Goal: Task Accomplishment & Management: Use online tool/utility

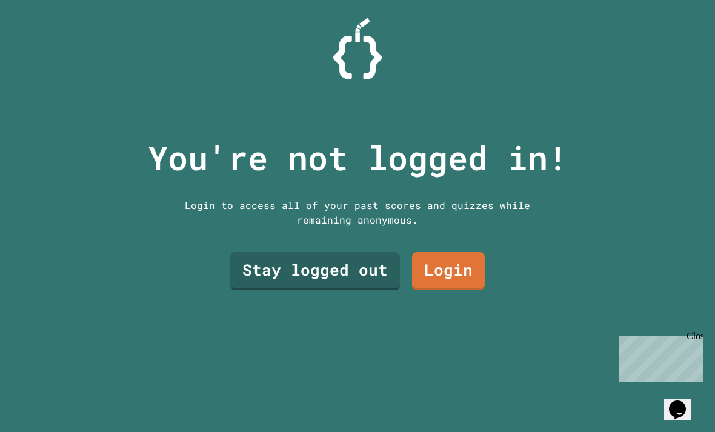
click at [351, 290] on link "Stay logged out" at bounding box center [315, 271] width 170 height 38
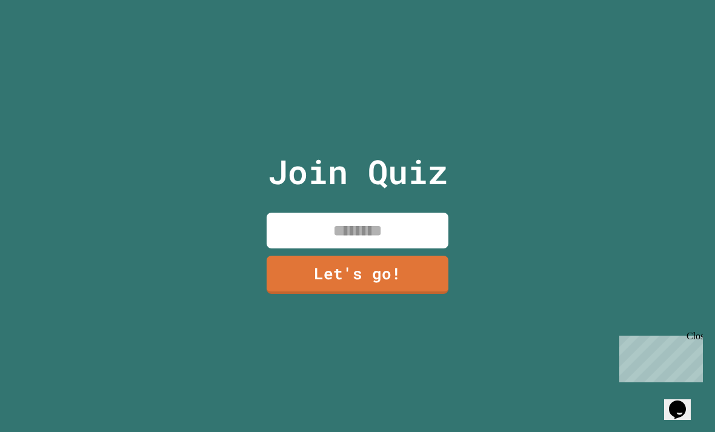
click at [417, 246] on input at bounding box center [358, 231] width 182 height 36
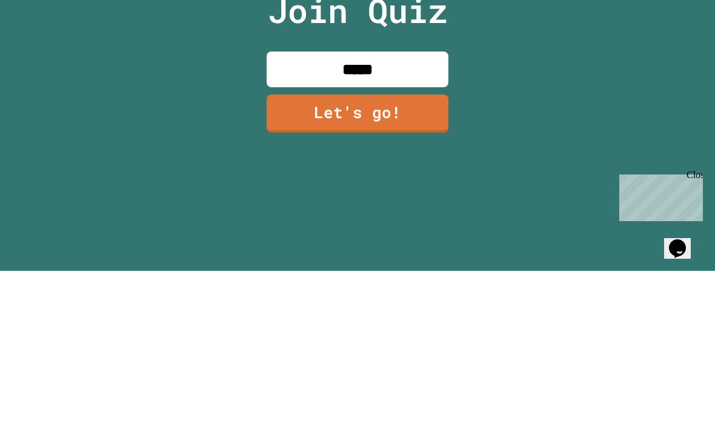
type input "******"
click at [407, 256] on link "Let's go!" at bounding box center [358, 275] width 182 height 38
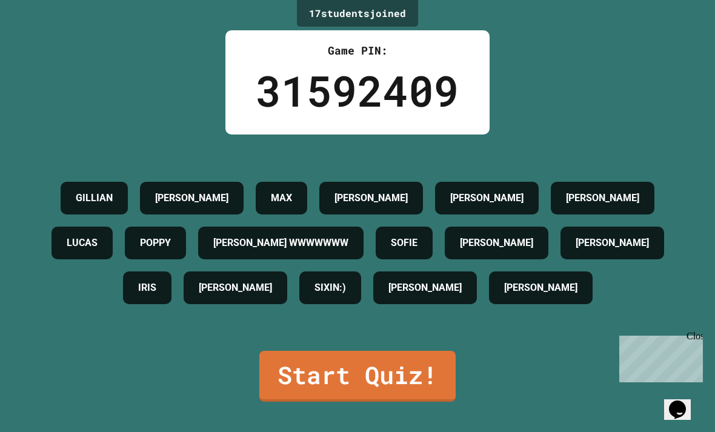
click at [392, 378] on link "Start Quiz!" at bounding box center [357, 376] width 196 height 51
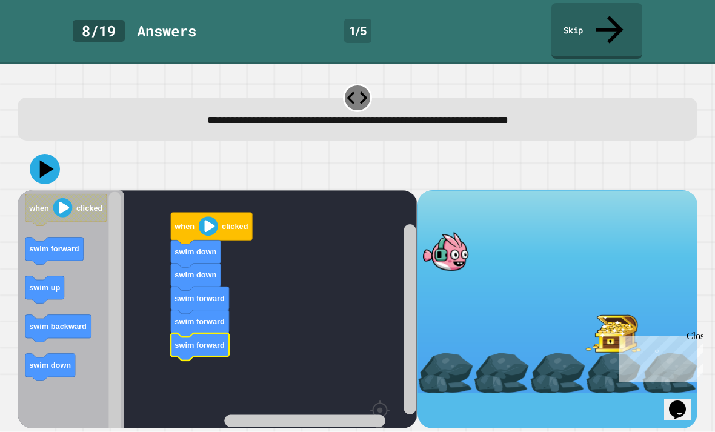
click at [204, 216] on image "Blockly Workspace" at bounding box center [208, 225] width 19 height 19
click at [35, 154] on icon at bounding box center [45, 169] width 30 height 30
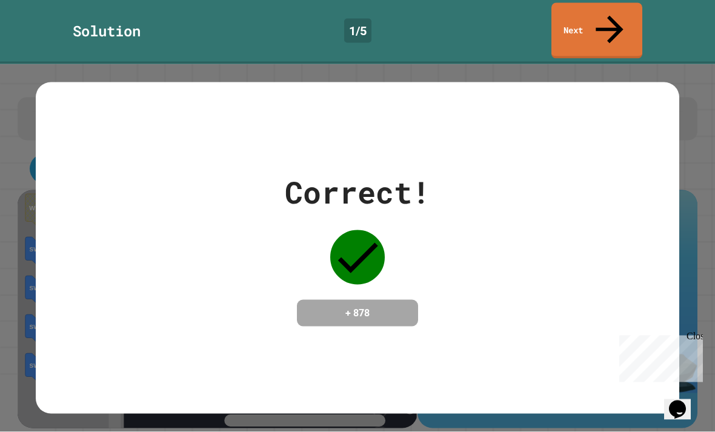
scroll to position [0, 0]
click at [605, 23] on link "Next" at bounding box center [597, 31] width 91 height 56
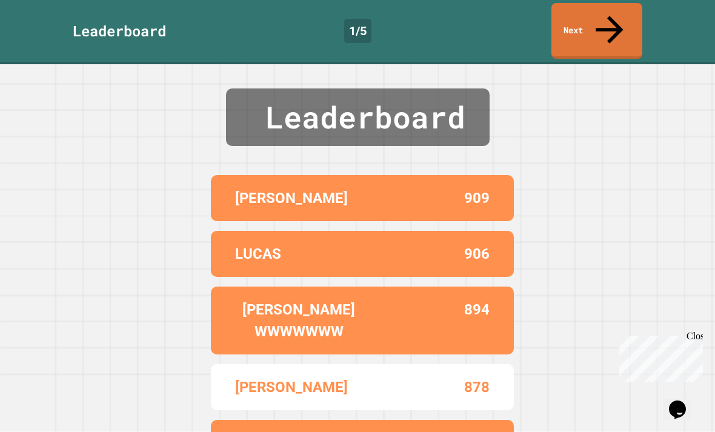
click at [587, 15] on link "Next" at bounding box center [597, 31] width 91 height 56
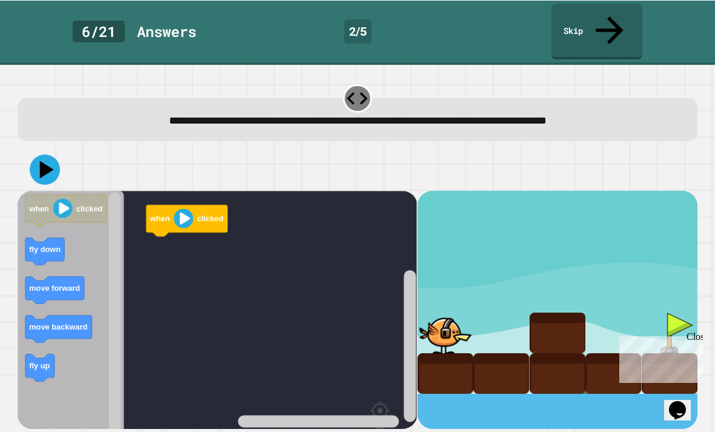
scroll to position [23, 0]
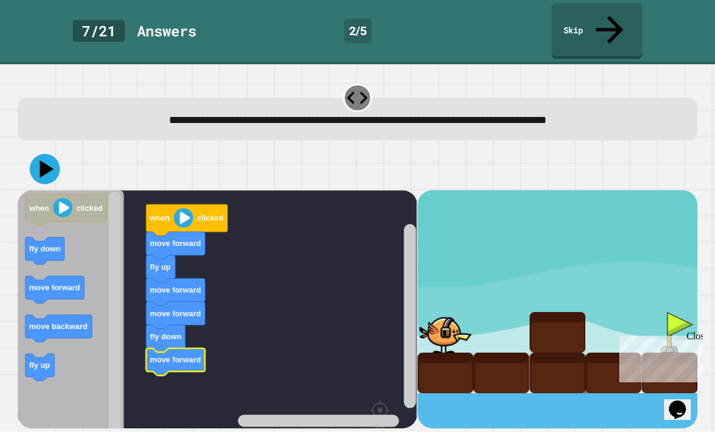
click at [180, 208] on image "Blockly Workspace" at bounding box center [183, 217] width 19 height 19
click at [52, 154] on icon at bounding box center [45, 169] width 30 height 30
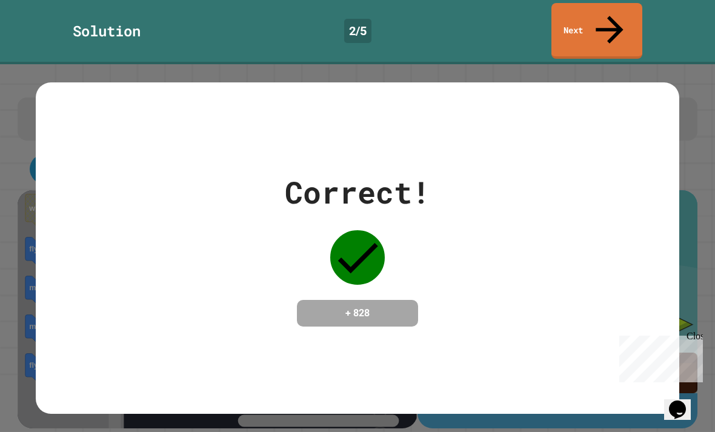
scroll to position [0, 0]
click at [611, 19] on icon at bounding box center [609, 29] width 27 height 27
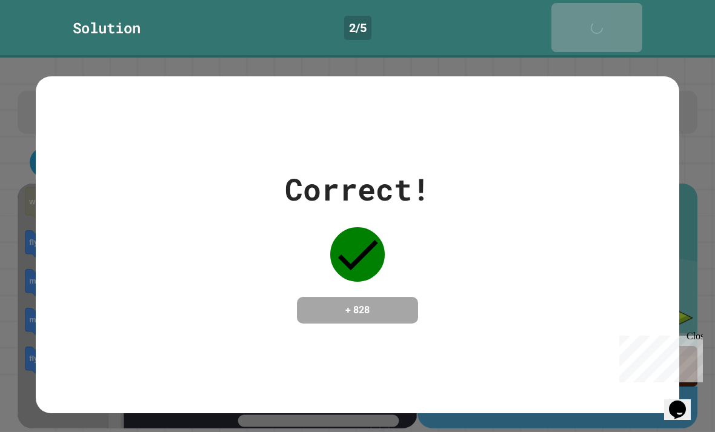
click at [608, 22] on icon at bounding box center [600, 34] width 24 height 24
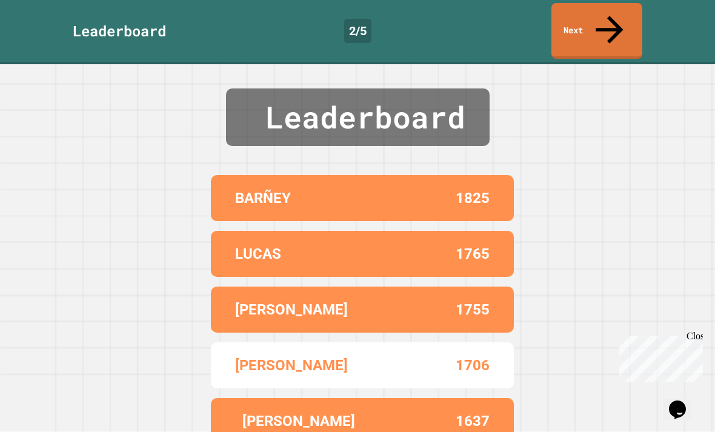
click at [594, 10] on link "Next" at bounding box center [597, 31] width 91 height 56
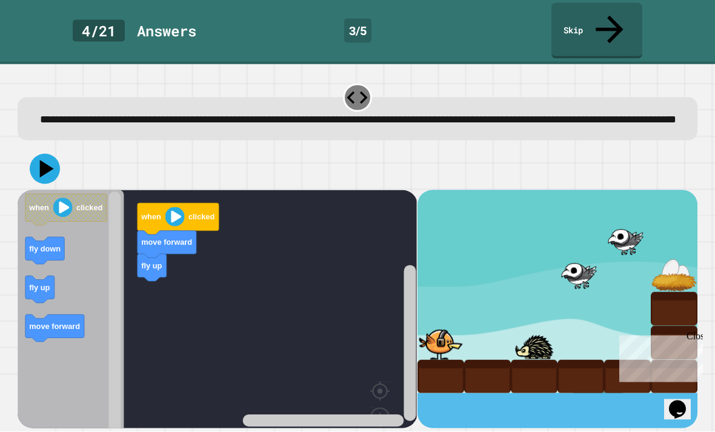
scroll to position [39, 0]
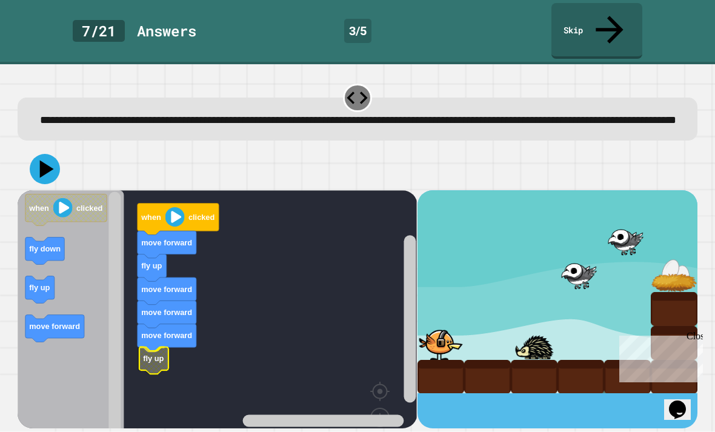
click at [158, 347] on icon "Blockly Workspace" at bounding box center [153, 360] width 29 height 27
click at [48, 154] on button at bounding box center [45, 169] width 30 height 30
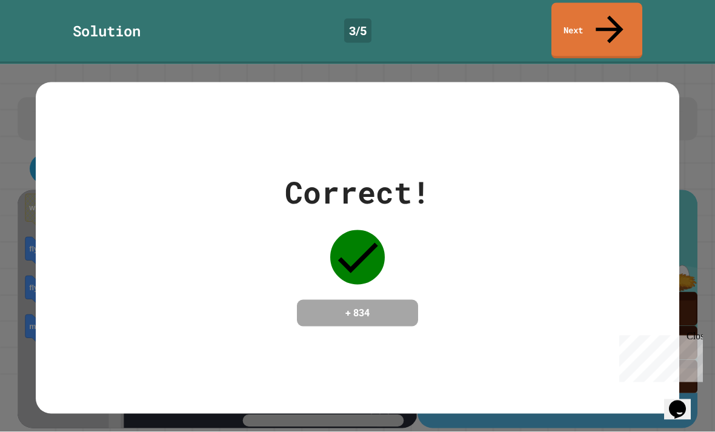
scroll to position [1, 0]
click at [605, 11] on icon at bounding box center [609, 29] width 41 height 41
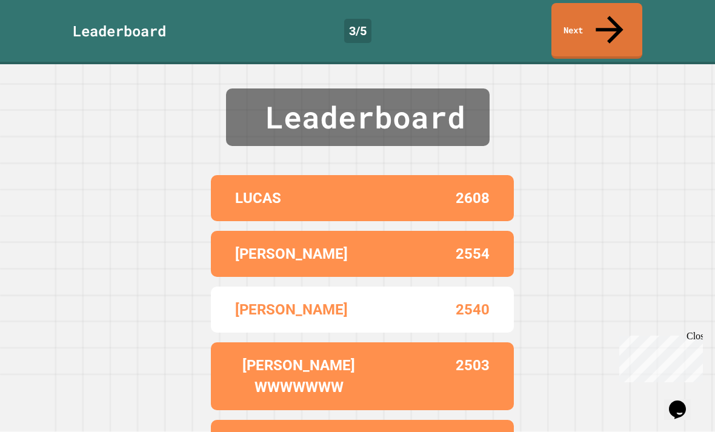
click at [609, 10] on icon at bounding box center [609, 29] width 41 height 41
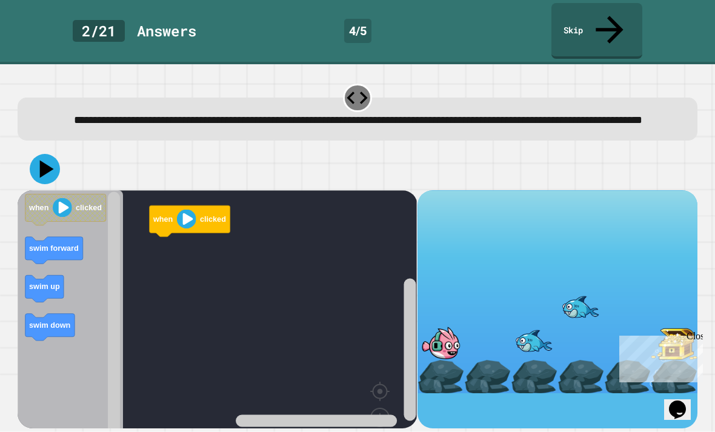
scroll to position [39, 0]
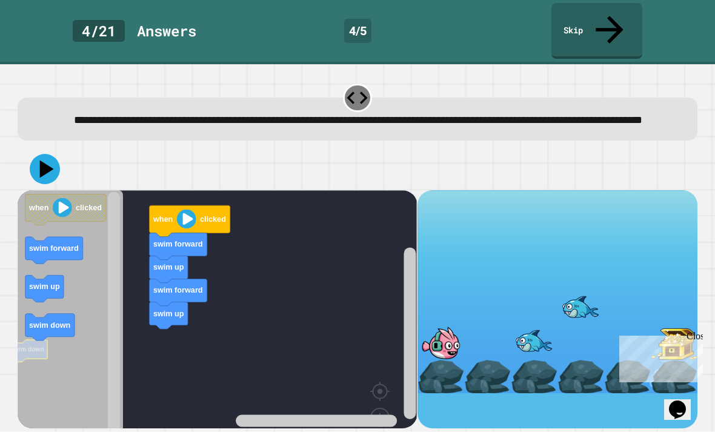
click at [42, 313] on icon "Blockly Workspace" at bounding box center [49, 326] width 49 height 27
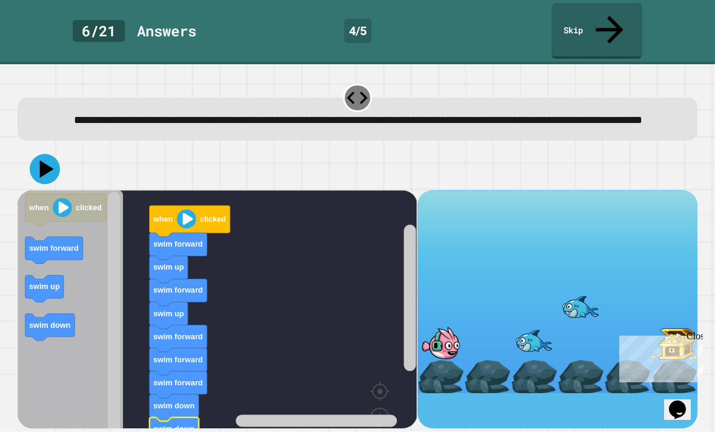
click at [55, 154] on icon at bounding box center [45, 169] width 30 height 30
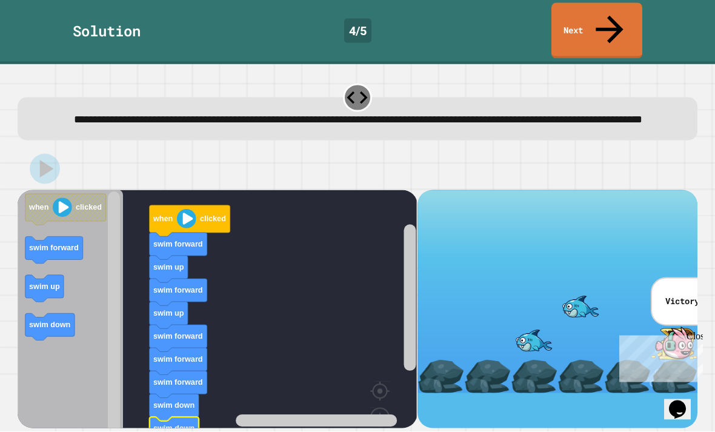
scroll to position [0, 0]
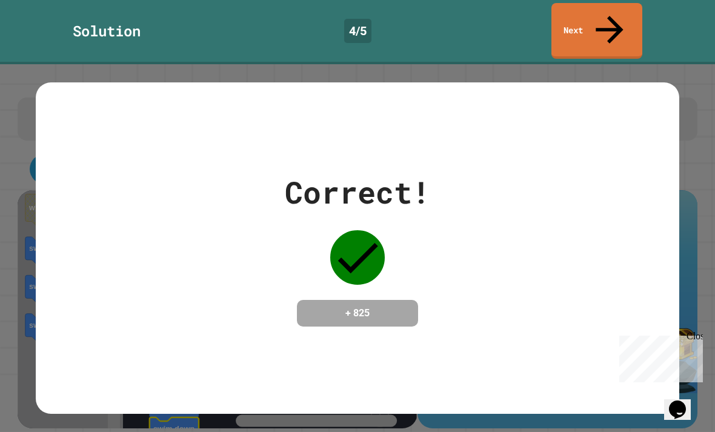
click at [603, 11] on link "Next" at bounding box center [597, 31] width 91 height 56
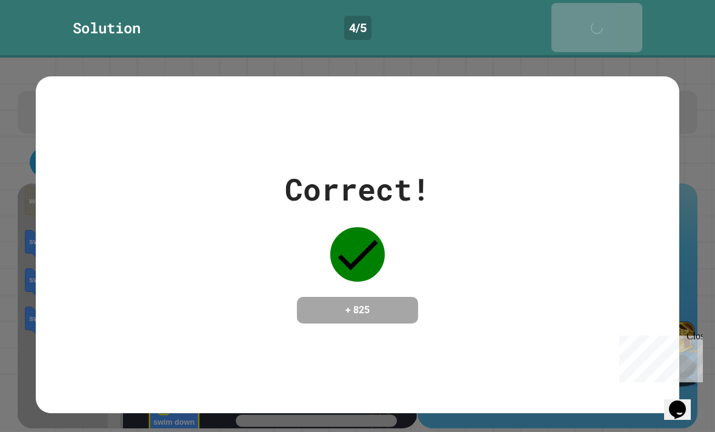
click at [605, 10] on div "Next" at bounding box center [597, 27] width 30 height 37
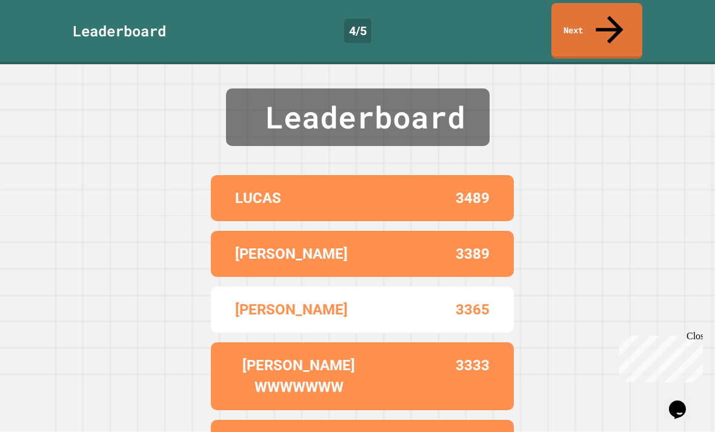
click at [587, 8] on link "Next" at bounding box center [597, 31] width 91 height 56
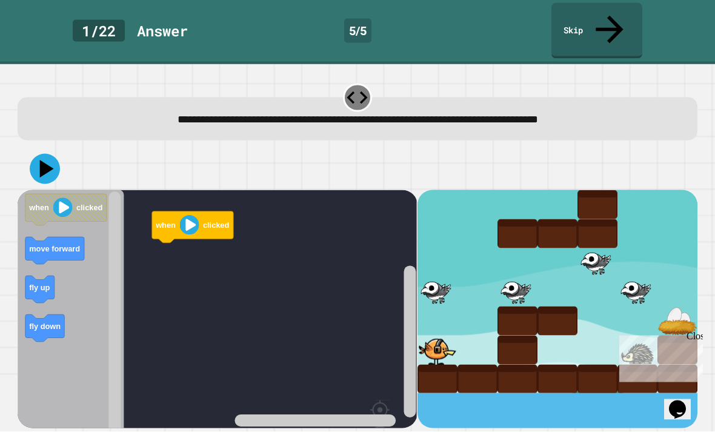
scroll to position [27, 0]
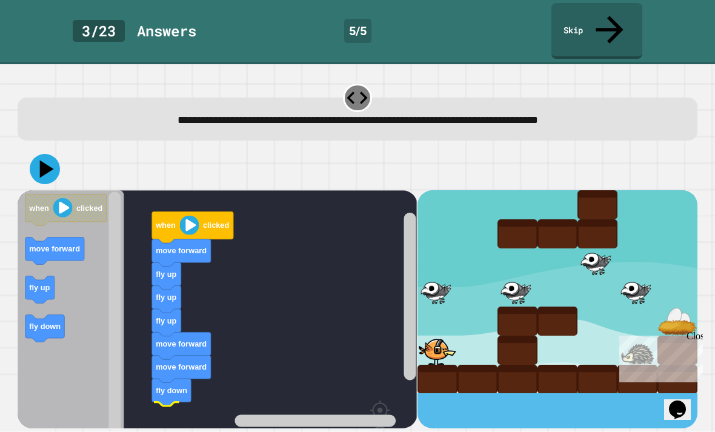
click at [181, 379] on icon "Blockly Workspace" at bounding box center [171, 392] width 39 height 27
click at [44, 160] on icon at bounding box center [47, 169] width 14 height 18
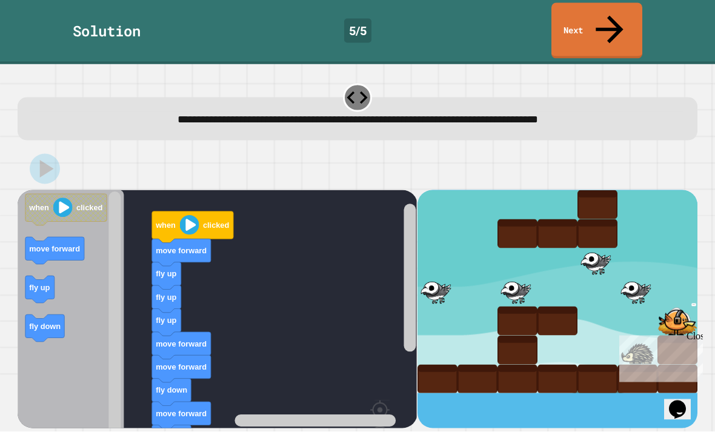
scroll to position [0, 0]
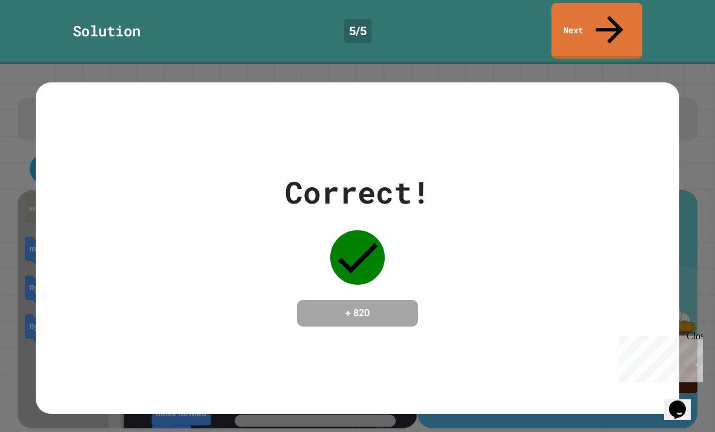
click at [605, 16] on icon at bounding box center [609, 29] width 41 height 41
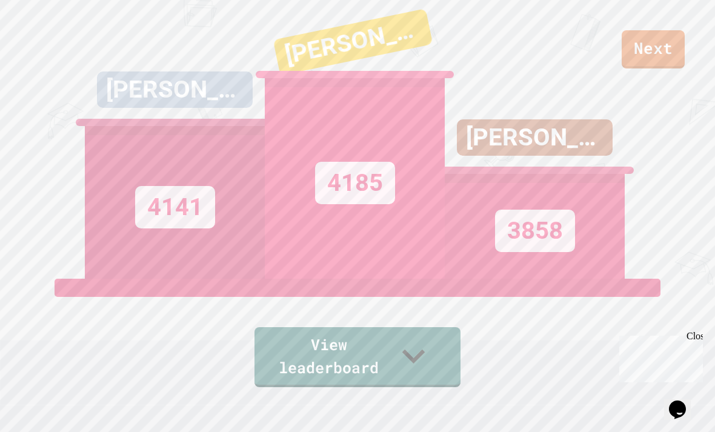
scroll to position [28, 0]
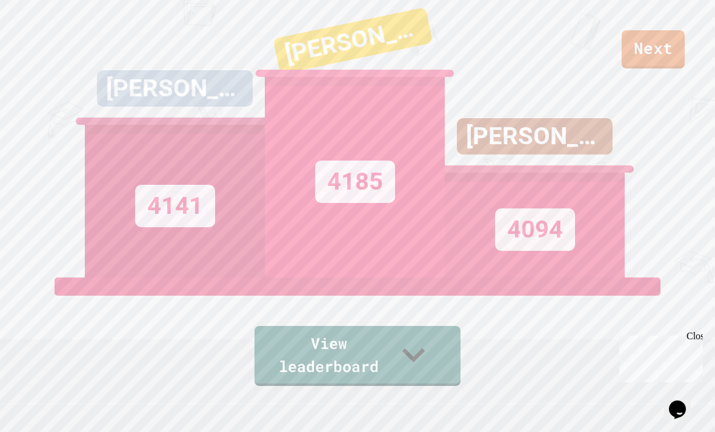
click at [437, 378] on icon at bounding box center [413, 354] width 45 height 45
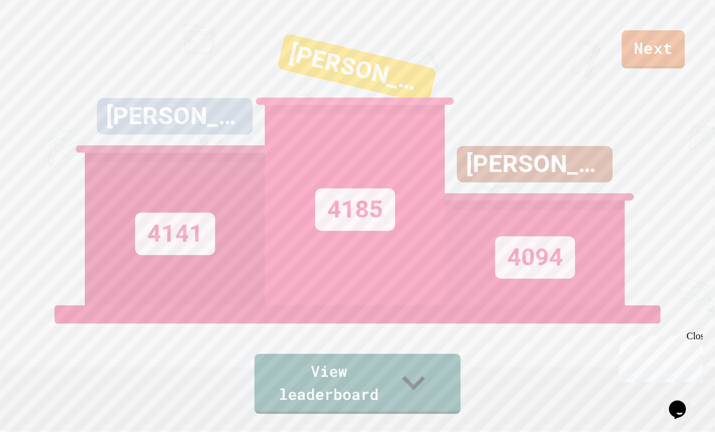
scroll to position [-3, 0]
click at [648, 39] on link "Next" at bounding box center [653, 49] width 63 height 38
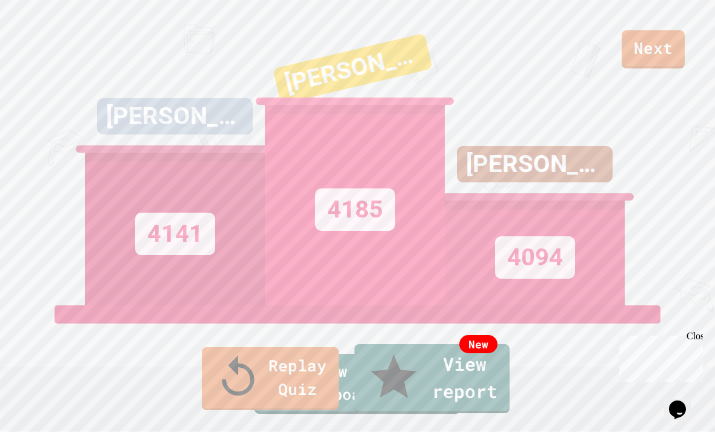
click at [482, 388] on link "New View report" at bounding box center [432, 378] width 155 height 69
click at [214, 385] on icon at bounding box center [238, 377] width 49 height 49
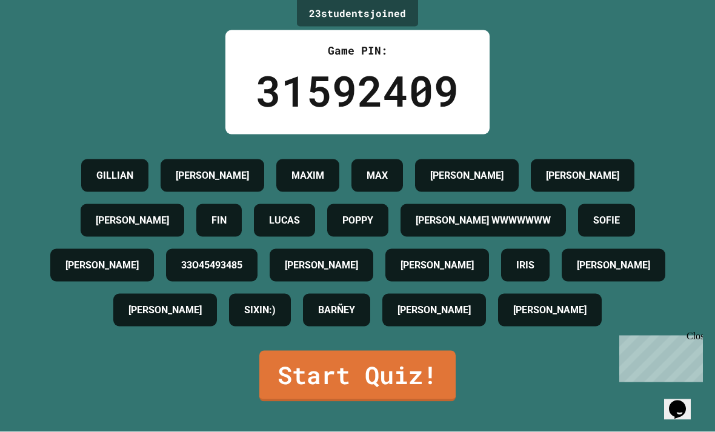
scroll to position [39, 0]
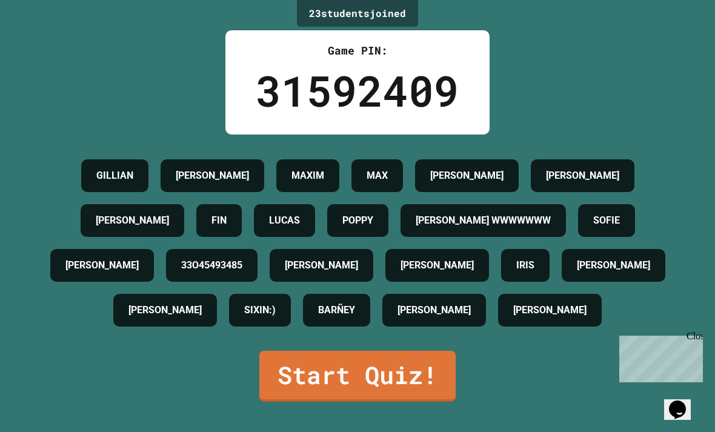
click at [292, 400] on link "Start Quiz!" at bounding box center [357, 376] width 196 height 51
